Goal: Complete application form

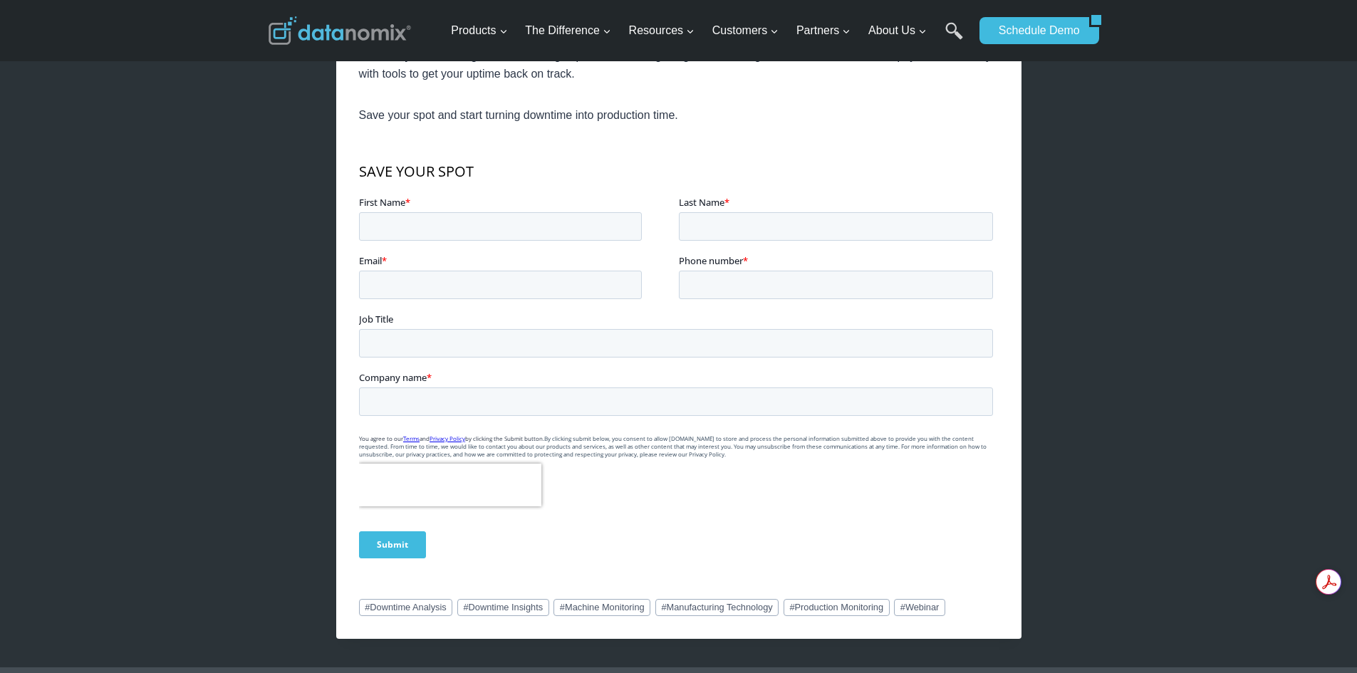
scroll to position [712, 0]
click at [453, 224] on input "First Name *" at bounding box center [499, 225] width 283 height 28
type input "[DEMOGRAPHIC_DATA]"
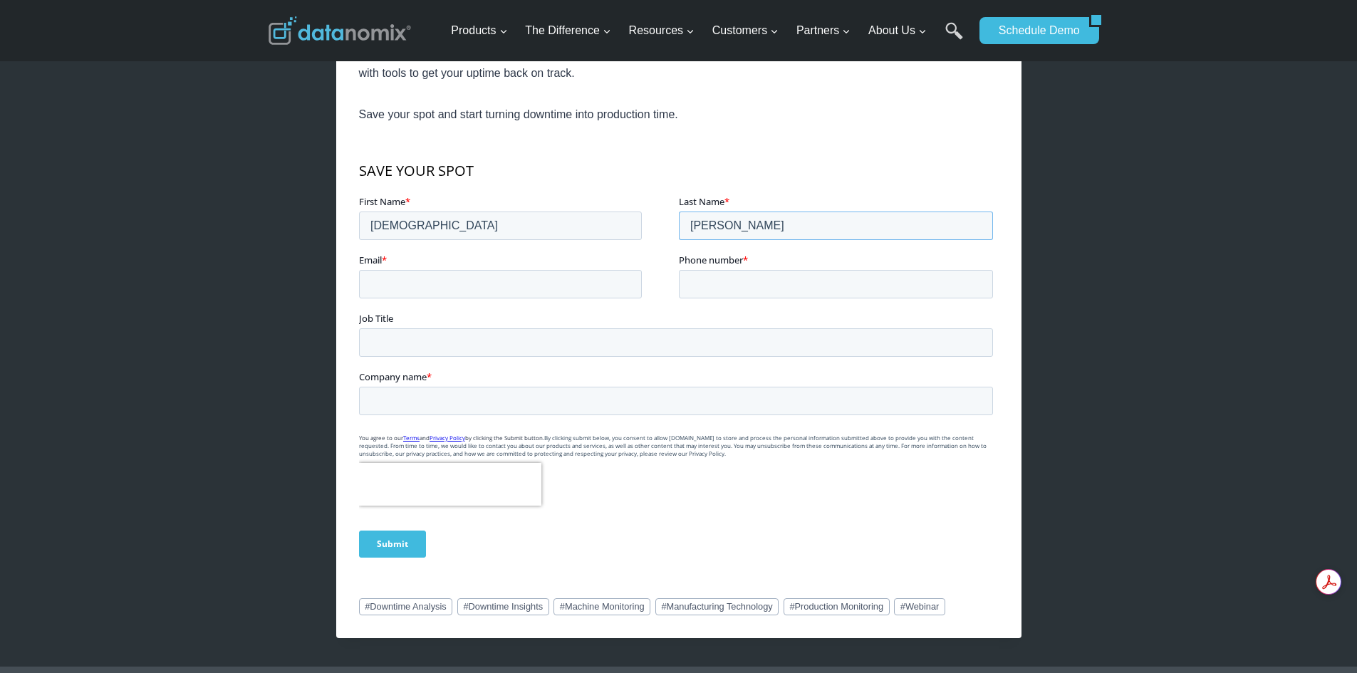
type input "[PERSON_NAME]"
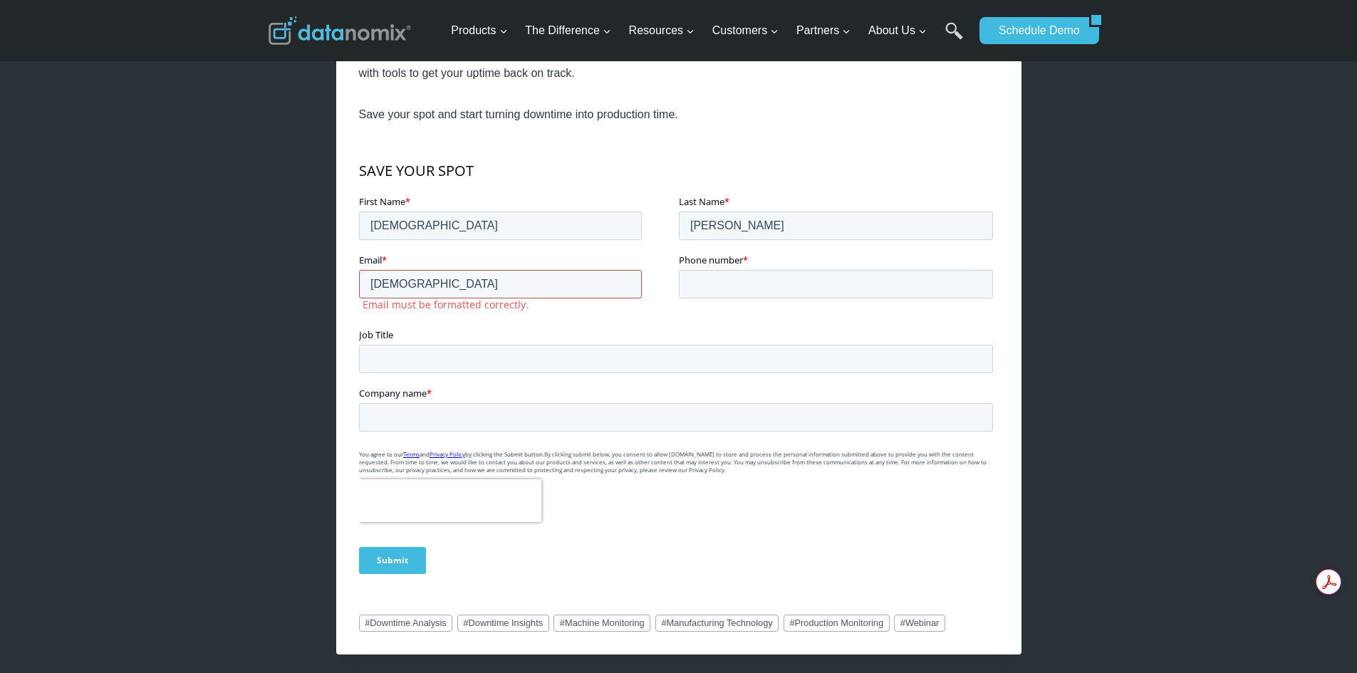
type input "[EMAIL_ADDRESS][DOMAIN_NAME]"
type input "17073017384"
type input "OMW Corporation"
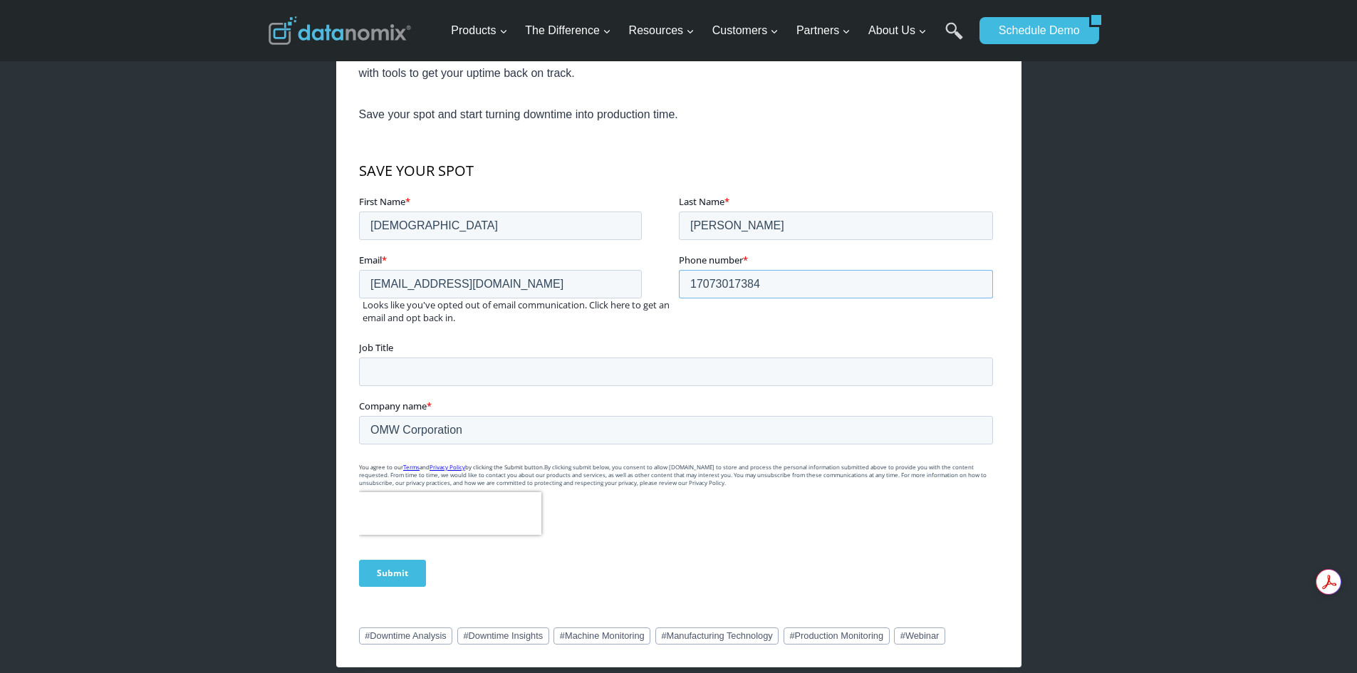
drag, startPoint x: 781, startPoint y: 293, endPoint x: 682, endPoint y: 287, distance: 99.2
click at [682, 287] on input "17073017384" at bounding box center [835, 283] width 314 height 28
type input "14153821669"
click at [394, 370] on input "Job Title" at bounding box center [675, 371] width 634 height 28
type input "Director of Manufacturing"
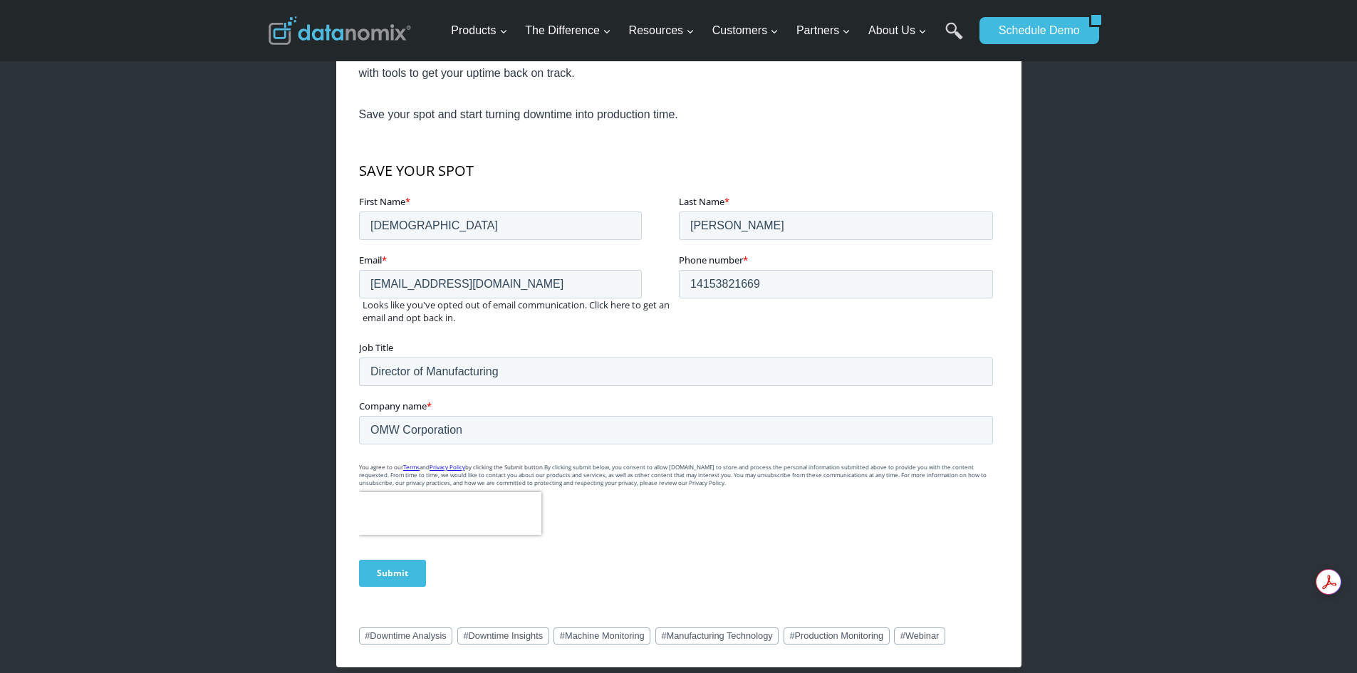
click at [389, 576] on input "Submit" at bounding box center [391, 572] width 67 height 27
